Goal: Information Seeking & Learning: Learn about a topic

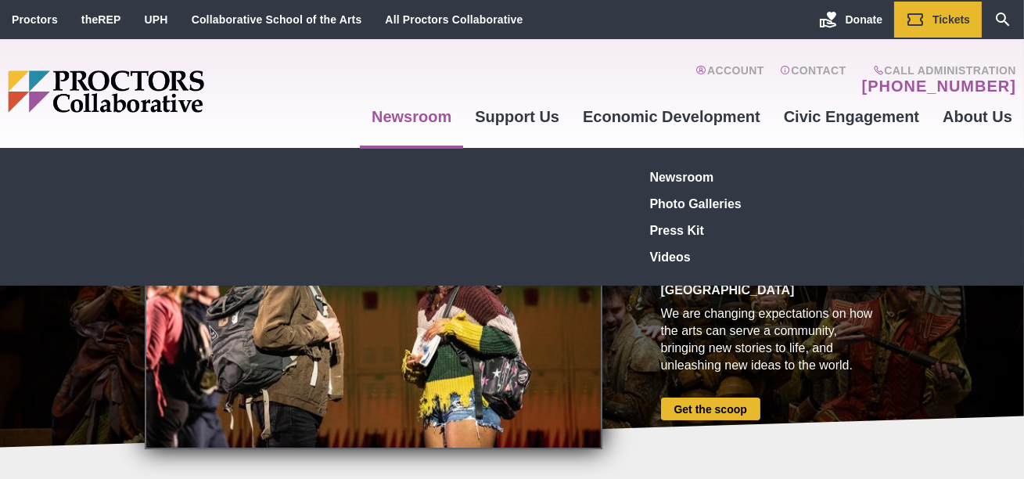
click at [428, 117] on link "Newsroom" at bounding box center [411, 116] width 103 height 42
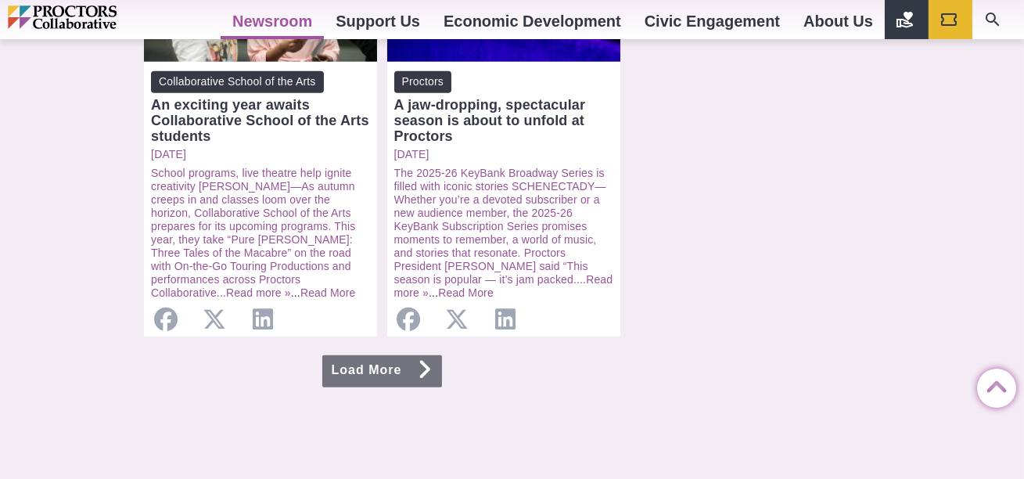
scroll to position [1727, 0]
click at [381, 354] on link "Load More" at bounding box center [382, 370] width 121 height 32
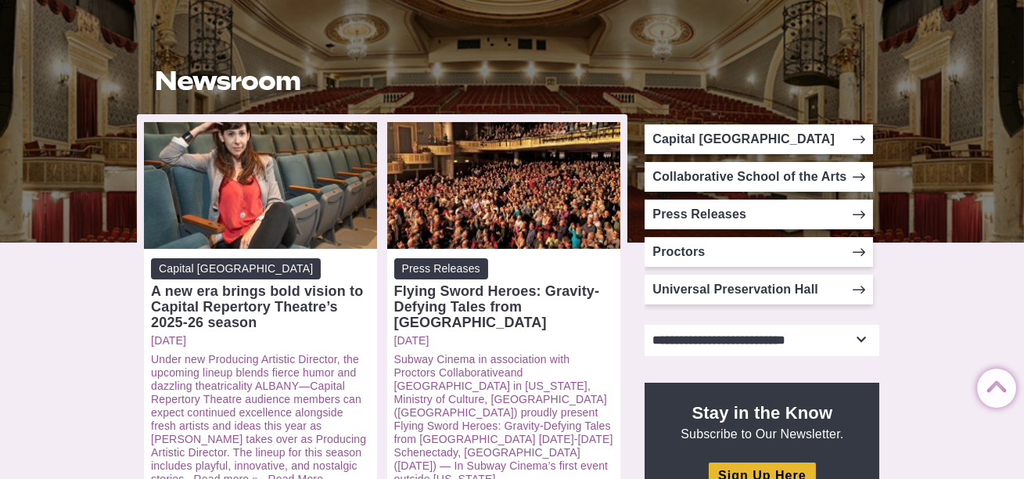
scroll to position [253, 0]
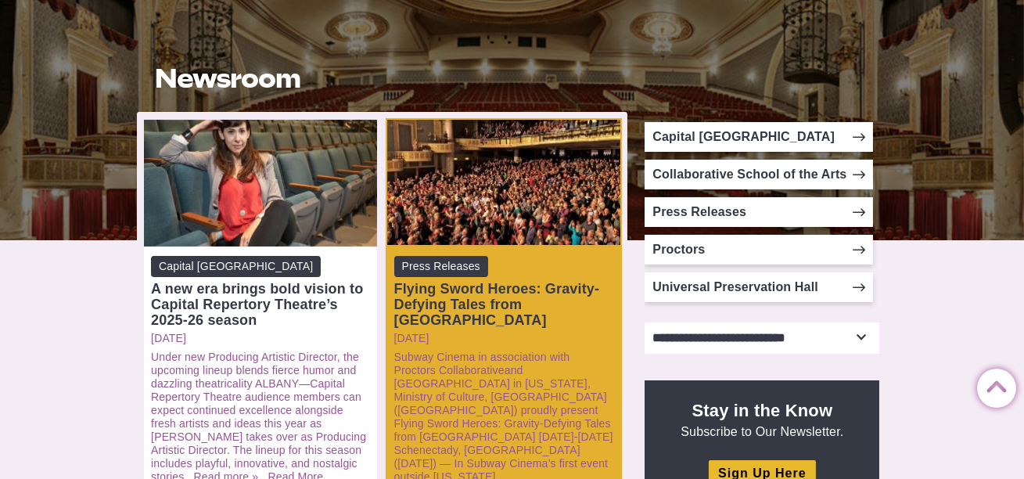
click at [477, 294] on div "Flying Sword Heroes: Gravity-Defying Tales from [GEOGRAPHIC_DATA]" at bounding box center [503, 304] width 219 height 47
